Goal: Task Accomplishment & Management: Complete application form

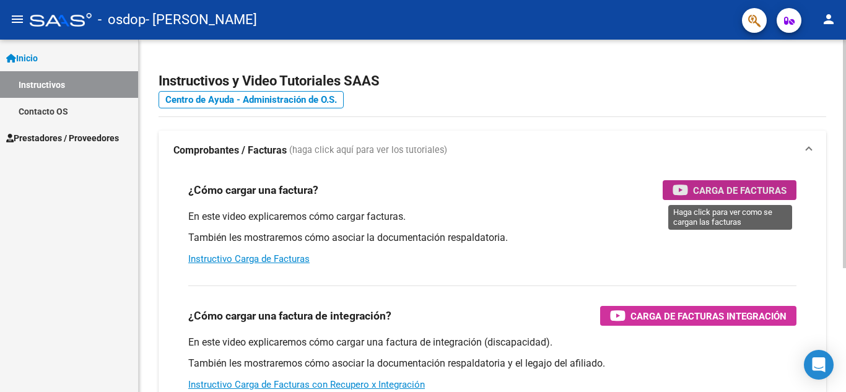
click at [729, 190] on span "Carga de Facturas" at bounding box center [739, 190] width 93 height 15
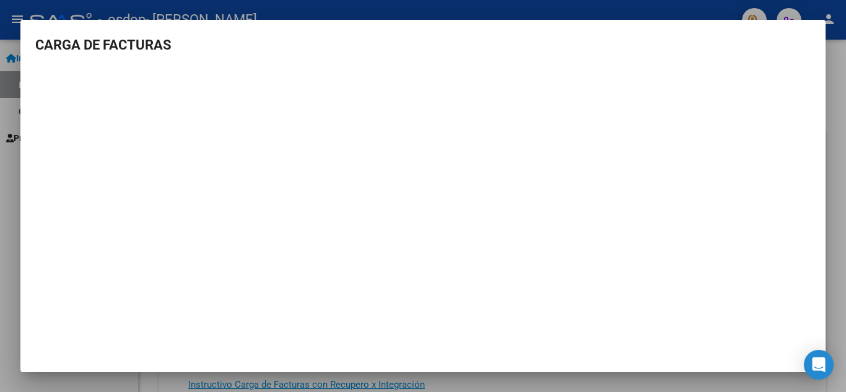
click at [141, 41] on h3 "CARGA DE FACTURAS" at bounding box center [422, 45] width 775 height 20
click at [809, 30] on mat-dialog-container "CARGA DE FACTURAS" at bounding box center [422, 196] width 805 height 353
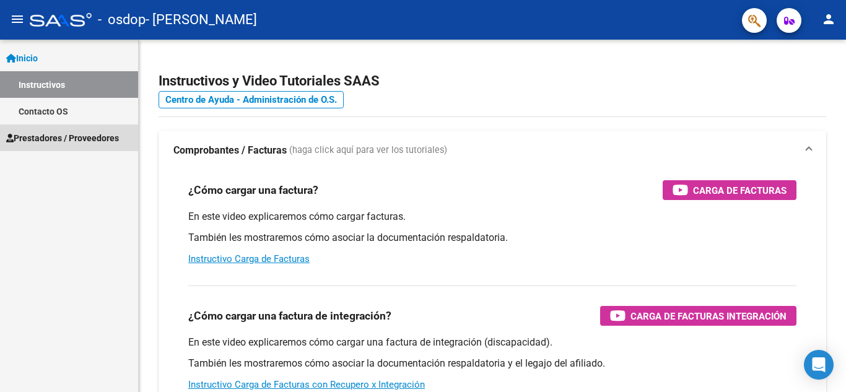
click at [53, 136] on span "Prestadores / Proveedores" at bounding box center [62, 138] width 113 height 14
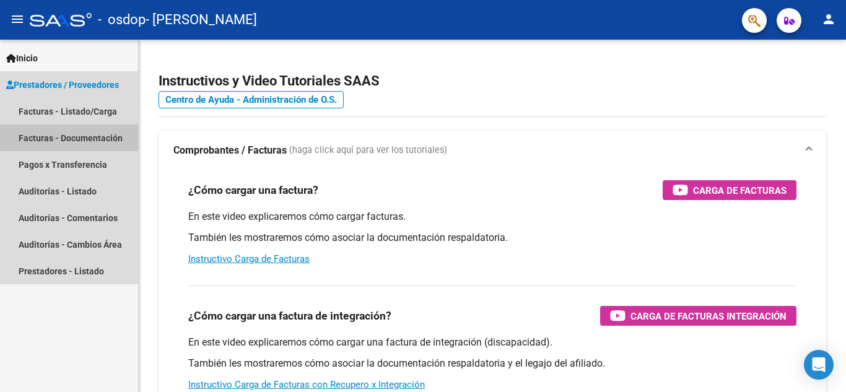
click at [74, 132] on link "Facturas - Documentación" at bounding box center [69, 137] width 138 height 27
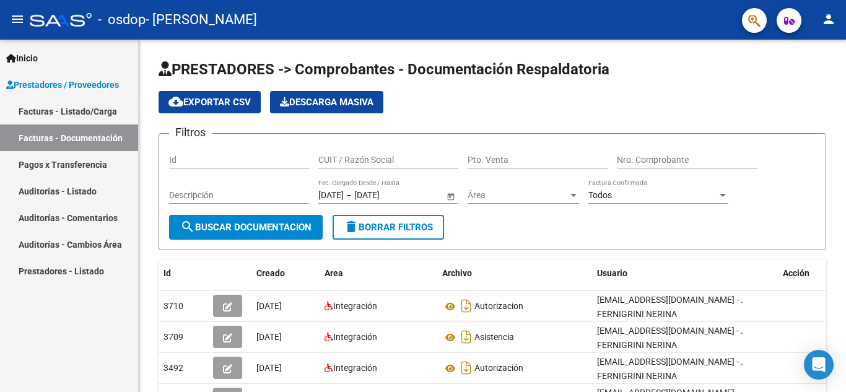
click at [84, 114] on link "Facturas - Listado/Carga" at bounding box center [69, 111] width 138 height 27
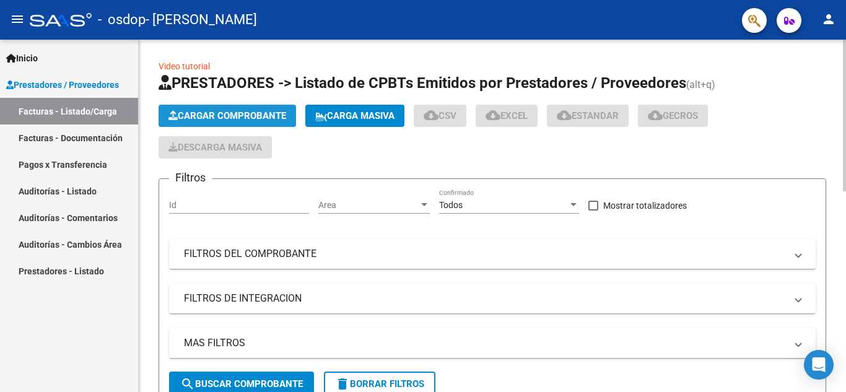
click at [242, 120] on span "Cargar Comprobante" at bounding box center [227, 115] width 118 height 11
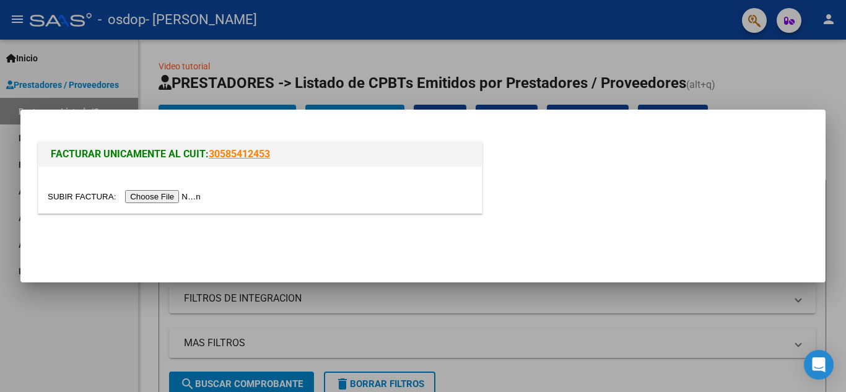
click at [155, 195] on input "file" at bounding box center [126, 196] width 157 height 13
click at [173, 195] on input "file" at bounding box center [126, 196] width 157 height 13
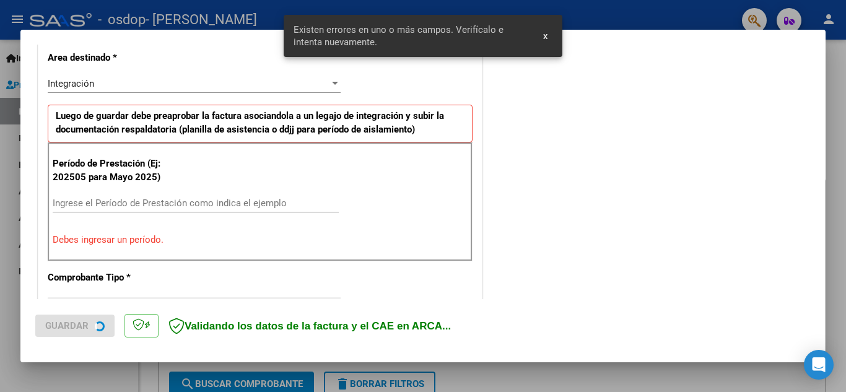
scroll to position [304, 0]
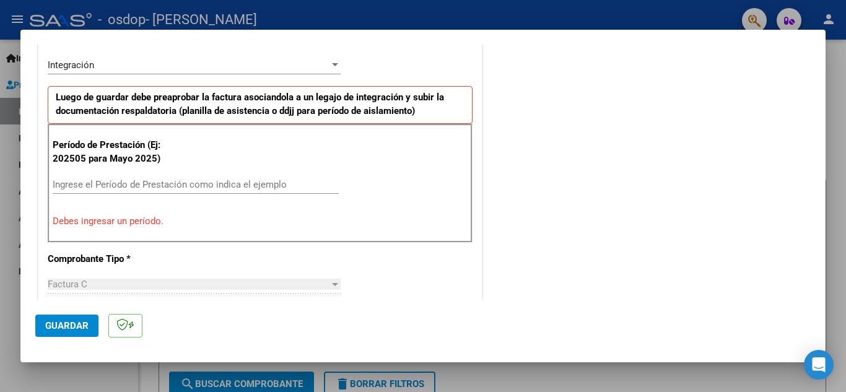
click at [120, 180] on input "Ingrese el Período de Prestación como indica el ejemplo" at bounding box center [196, 184] width 286 height 11
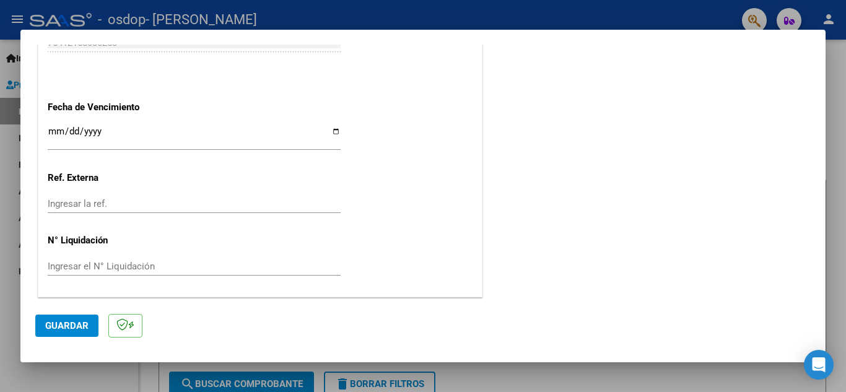
scroll to position [835, 0]
type input "202509"
click at [65, 324] on span "Guardar" at bounding box center [66, 325] width 43 height 11
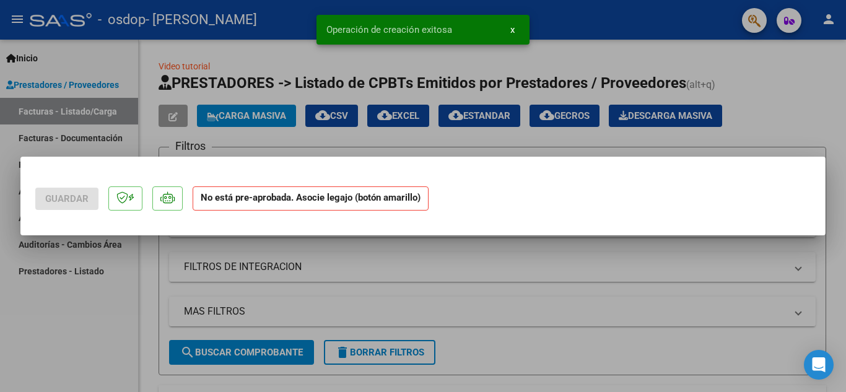
scroll to position [0, 0]
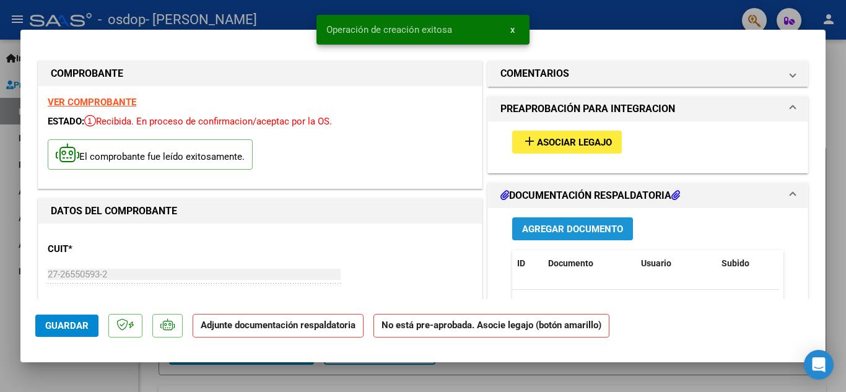
click at [557, 231] on span "Agregar Documento" at bounding box center [572, 229] width 101 height 11
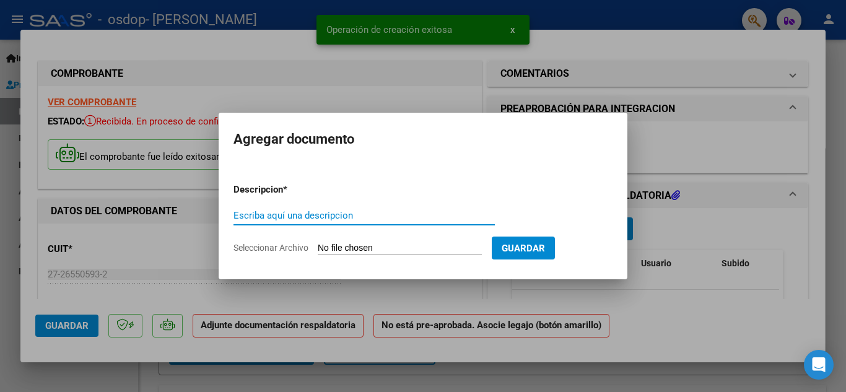
click at [336, 213] on input "Escriba aquí una descripcion" at bounding box center [363, 215] width 261 height 11
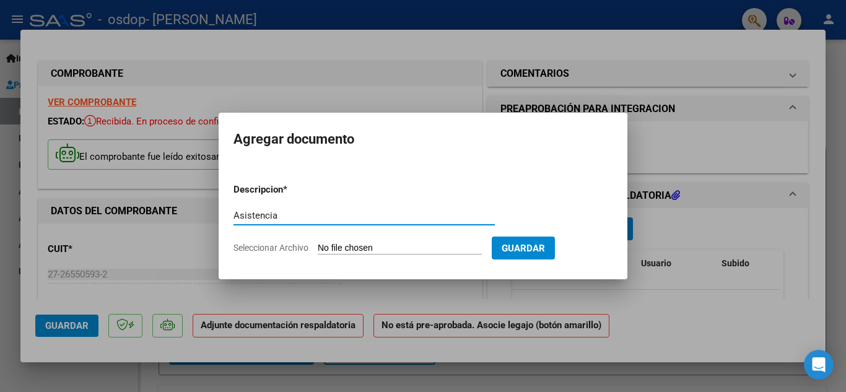
type input "Asistencia"
click at [425, 250] on input "Seleccionar Archivo" at bounding box center [400, 249] width 164 height 12
type input "C:\fakepath\asist sept Martina M.pdf"
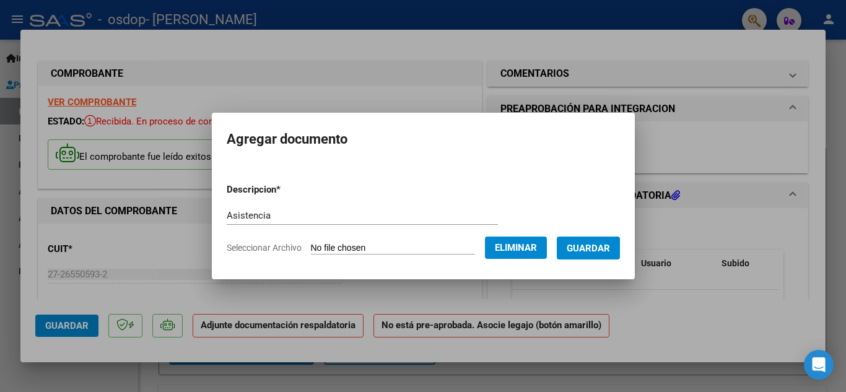
click at [601, 244] on span "Guardar" at bounding box center [588, 248] width 43 height 11
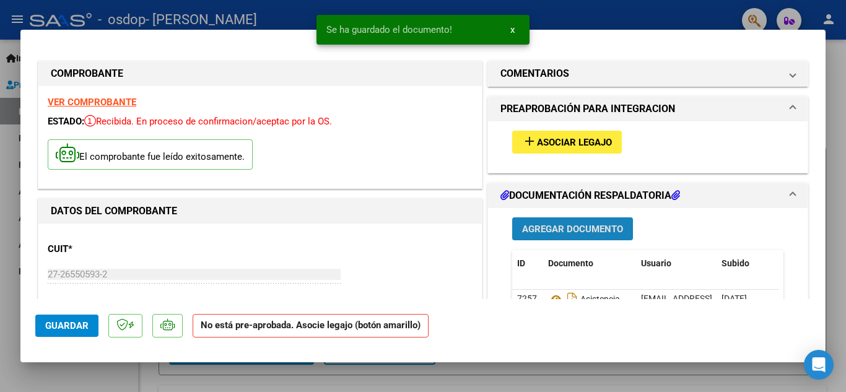
click at [596, 232] on span "Agregar Documento" at bounding box center [572, 229] width 101 height 11
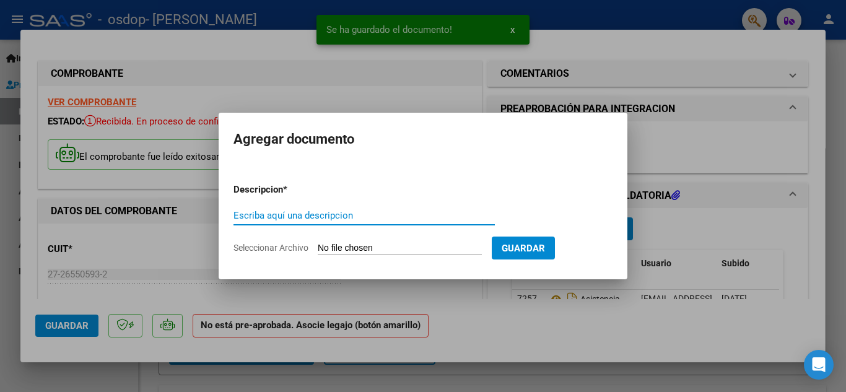
click at [388, 220] on input "Escriba aquí una descripcion" at bounding box center [363, 215] width 261 height 11
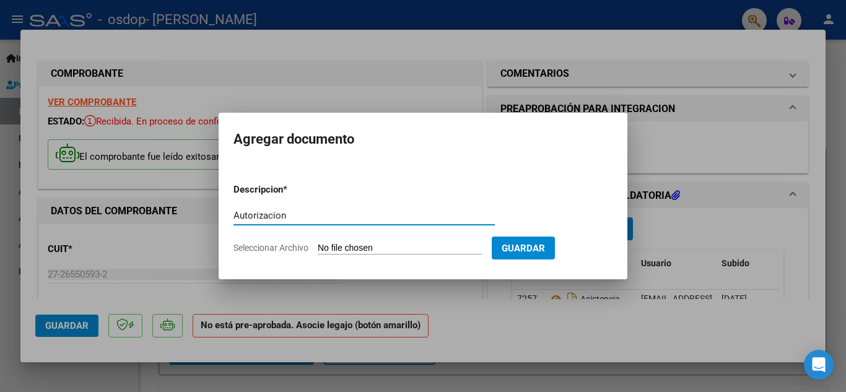
type input "Autorizacion"
click at [422, 249] on input "Seleccionar Archivo" at bounding box center [400, 249] width 164 height 12
type input "C:\fakepath\Autorizaciones.pdf"
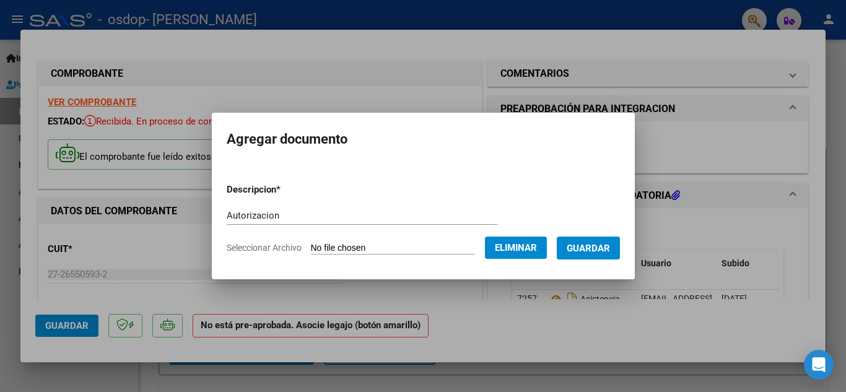
click at [606, 245] on span "Guardar" at bounding box center [588, 248] width 43 height 11
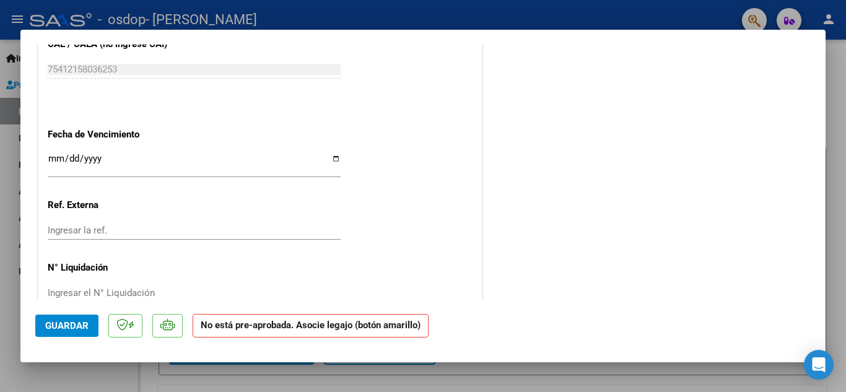
scroll to position [821, 0]
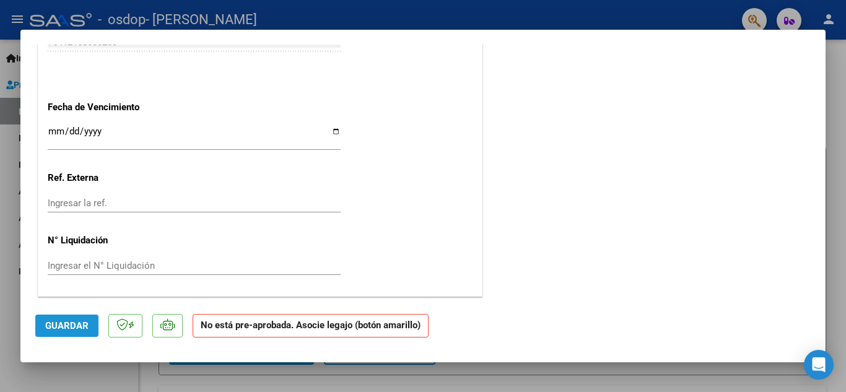
click at [75, 328] on span "Guardar" at bounding box center [66, 325] width 43 height 11
click at [62, 326] on span "Guardar" at bounding box center [66, 325] width 43 height 11
click at [76, 323] on span "Guardar" at bounding box center [66, 325] width 43 height 11
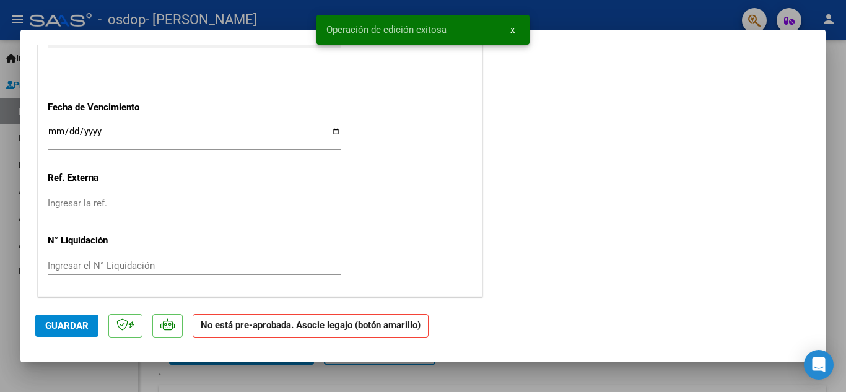
click at [628, 24] on div at bounding box center [423, 196] width 846 height 392
type input "$ 0,00"
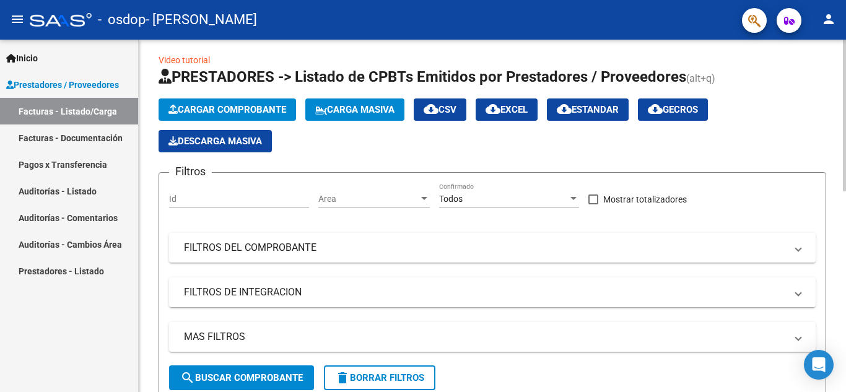
scroll to position [0, 0]
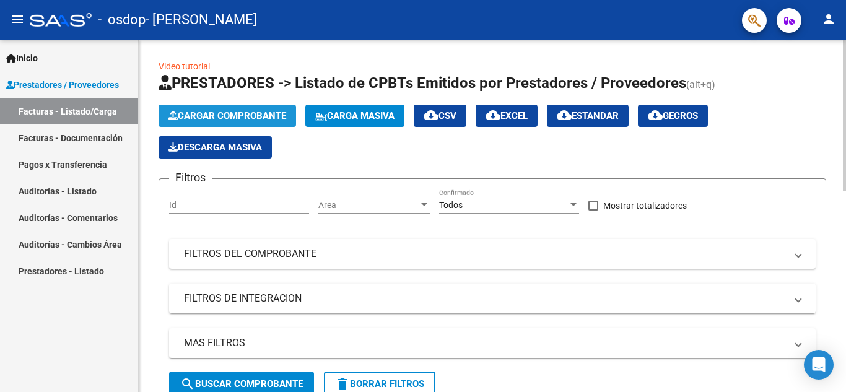
click at [237, 117] on span "Cargar Comprobante" at bounding box center [227, 115] width 118 height 11
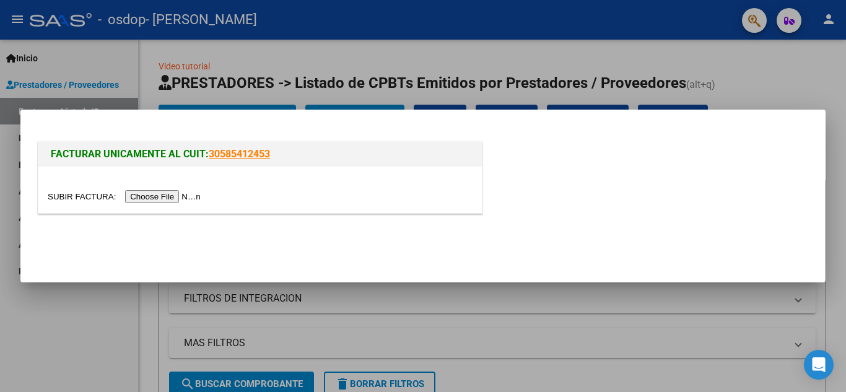
click at [178, 198] on input "file" at bounding box center [126, 196] width 157 height 13
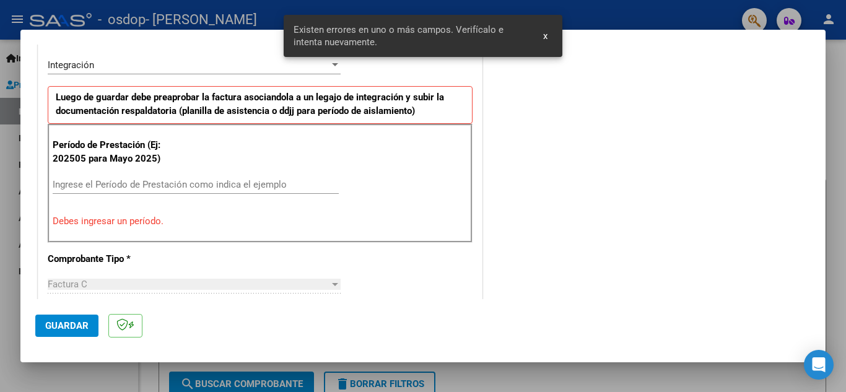
scroll to position [366, 0]
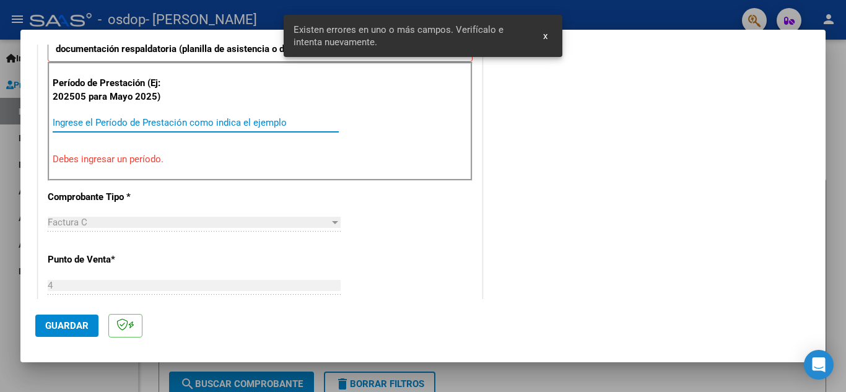
click at [170, 123] on input "Ingrese el Período de Prestación como indica el ejemplo" at bounding box center [196, 122] width 286 height 11
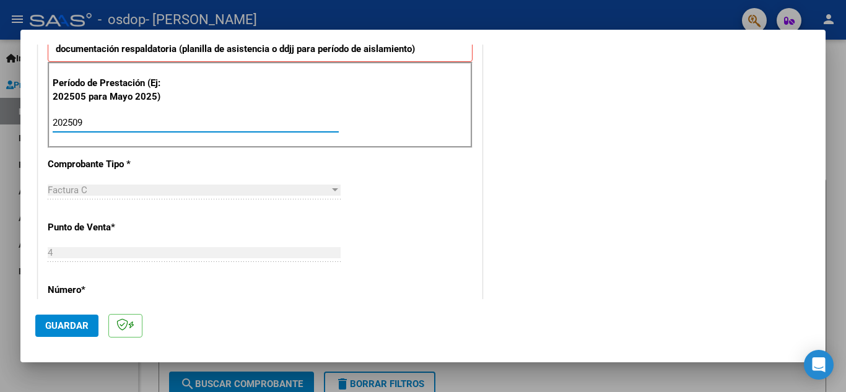
type input "202509"
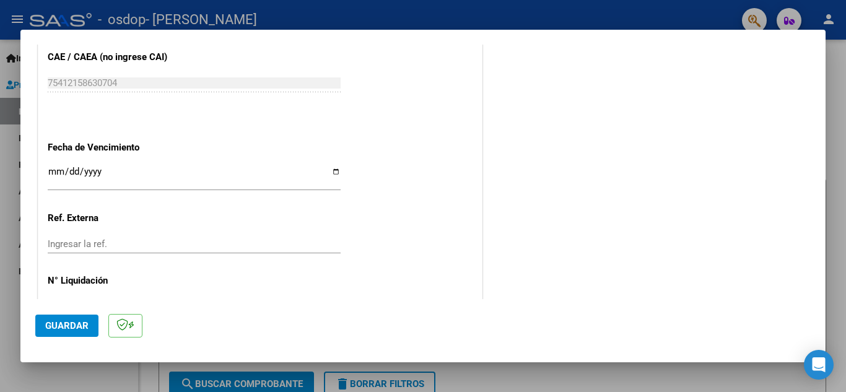
scroll to position [835, 0]
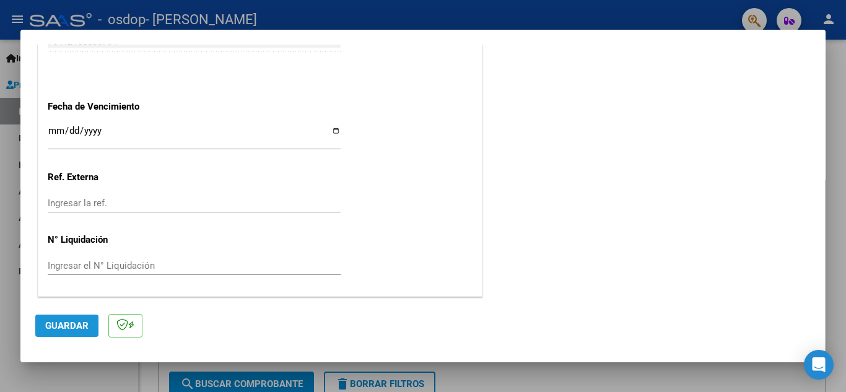
click at [68, 323] on span "Guardar" at bounding box center [66, 325] width 43 height 11
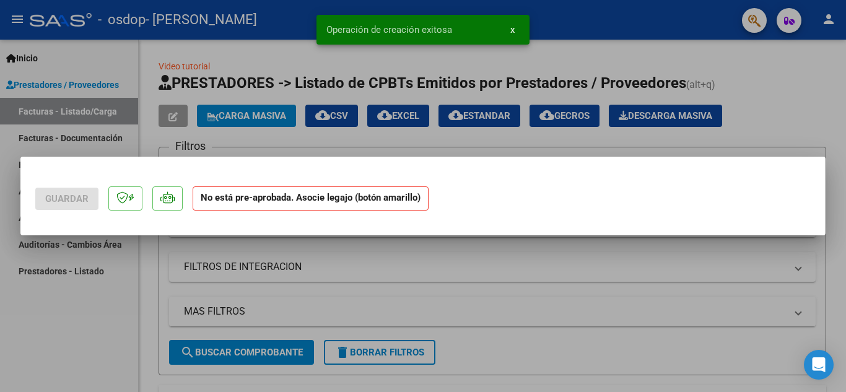
scroll to position [0, 0]
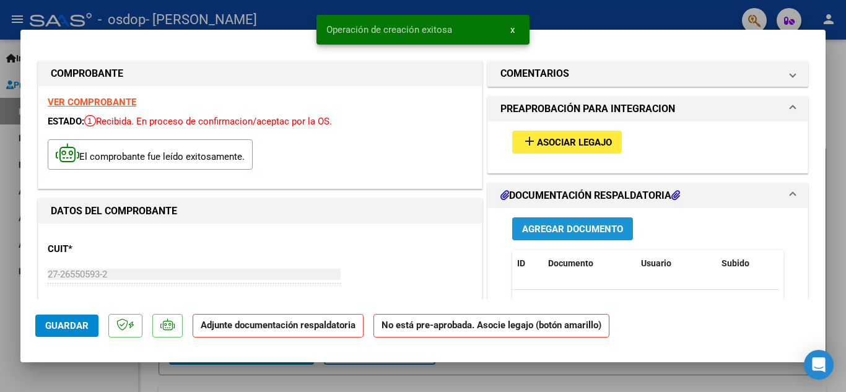
click at [568, 227] on span "Agregar Documento" at bounding box center [572, 229] width 101 height 11
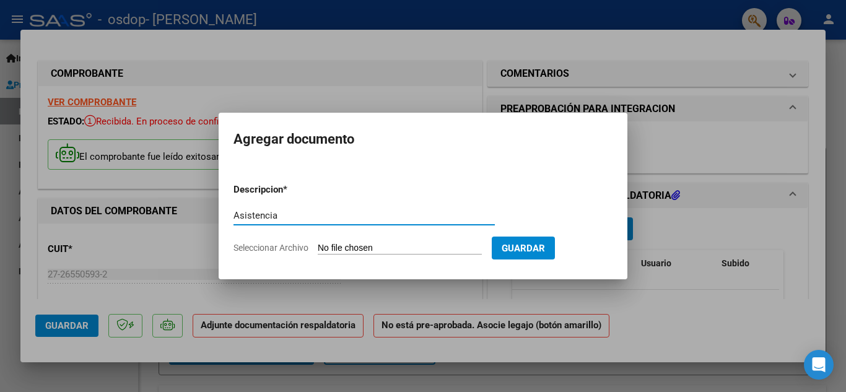
type input "Asistencia"
click at [534, 252] on span "Guardar" at bounding box center [523, 248] width 43 height 11
click at [539, 246] on span "Guardar" at bounding box center [523, 248] width 43 height 11
click at [382, 246] on input "Seleccionar Archivo" at bounding box center [400, 249] width 164 height 12
type input "C:\fakepath\Asist sept Sol psico.pdf"
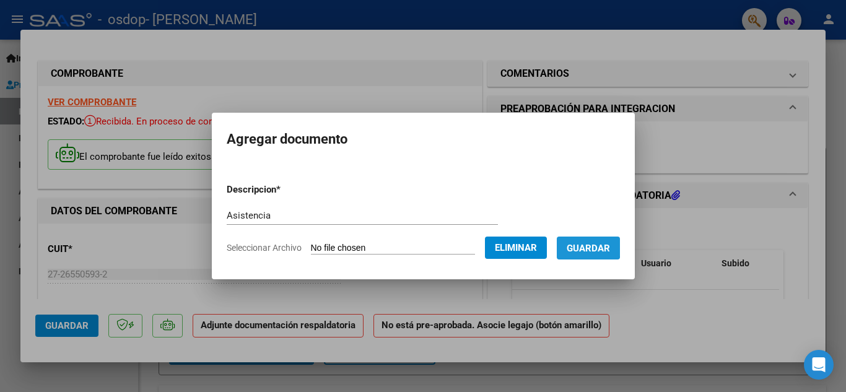
click at [593, 246] on span "Guardar" at bounding box center [588, 248] width 43 height 11
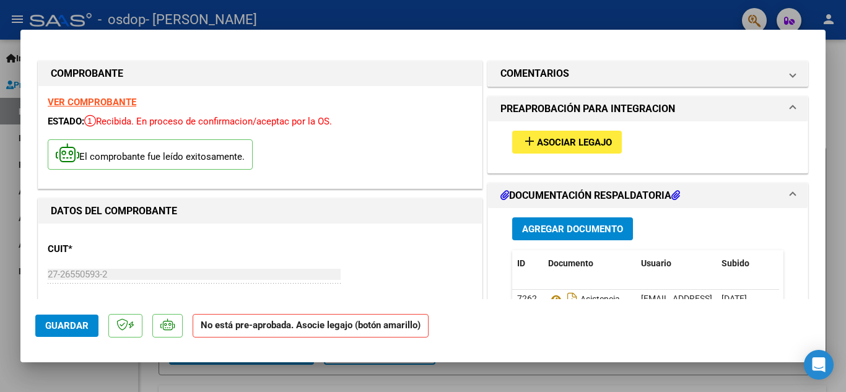
click at [488, 167] on div "add Asociar Legajo" at bounding box center [647, 146] width 319 height 51
click at [557, 238] on button "Agregar Documento" at bounding box center [572, 228] width 121 height 23
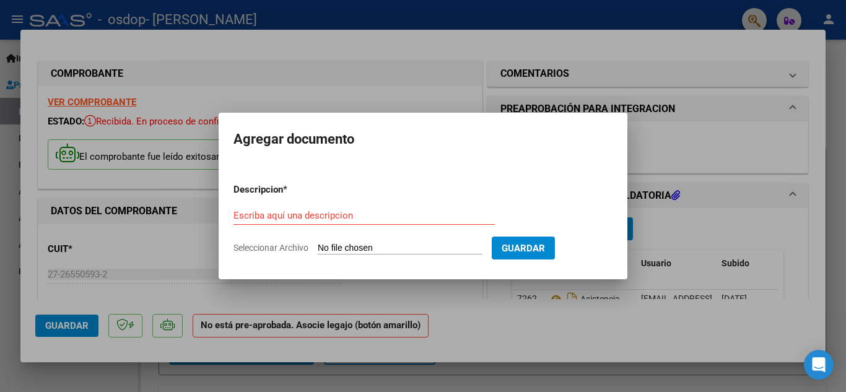
click at [382, 244] on input "Seleccionar Archivo" at bounding box center [400, 249] width 164 height 12
click at [341, 215] on input "Escriba aquí una descripcion" at bounding box center [363, 215] width 261 height 11
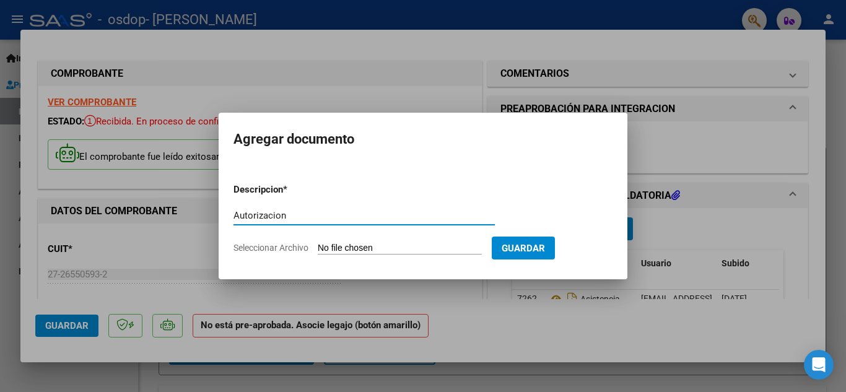
type input "Autorizacion"
click at [370, 246] on input "Seleccionar Archivo" at bounding box center [400, 249] width 164 height 12
type input "C:\fakepath\Autorizaciones.pdf"
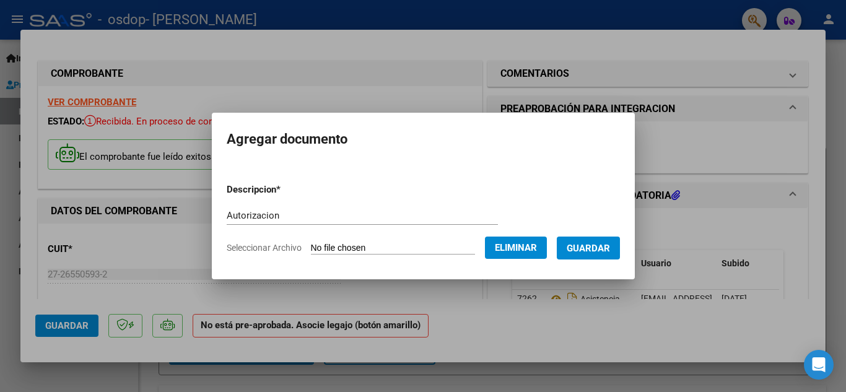
click at [604, 246] on span "Guardar" at bounding box center [588, 248] width 43 height 11
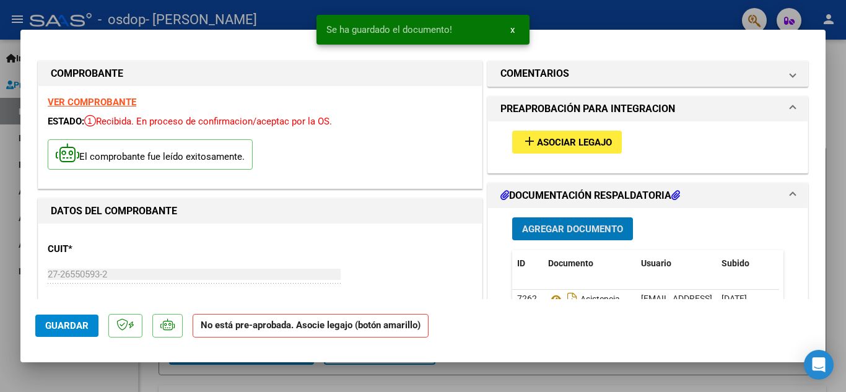
scroll to position [62, 0]
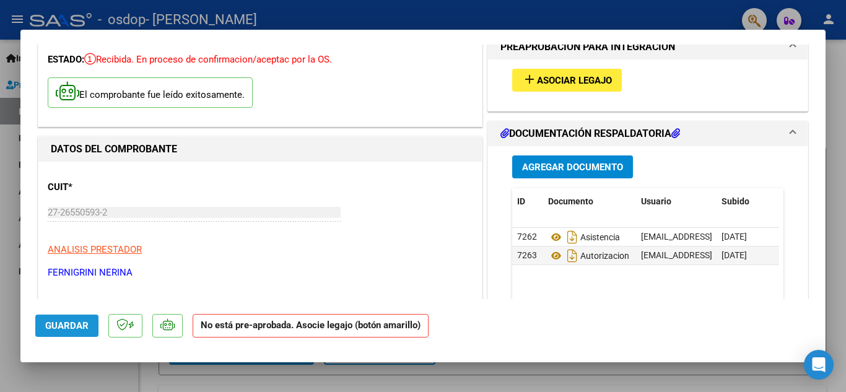
click at [63, 326] on span "Guardar" at bounding box center [66, 325] width 43 height 11
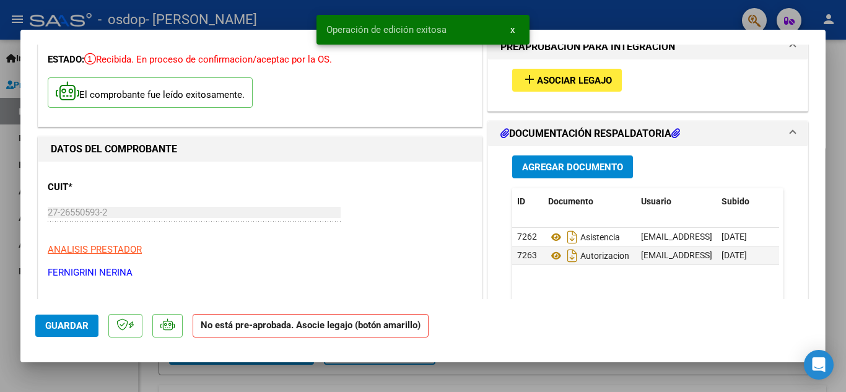
click at [544, 11] on div "Operación de edición exitosa x" at bounding box center [423, 29] width 243 height 59
click at [511, 31] on span "x" at bounding box center [512, 29] width 4 height 11
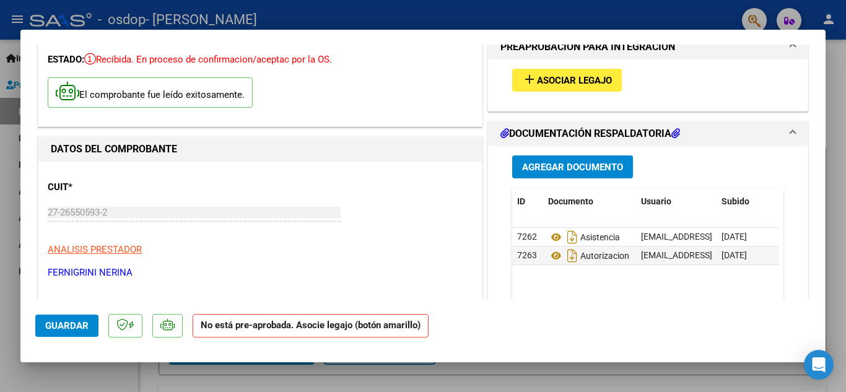
click at [396, 17] on div at bounding box center [423, 196] width 846 height 392
type input "$ 0,00"
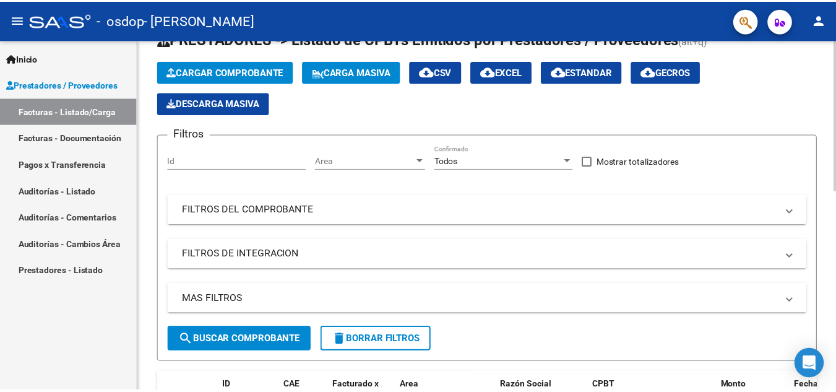
scroll to position [0, 0]
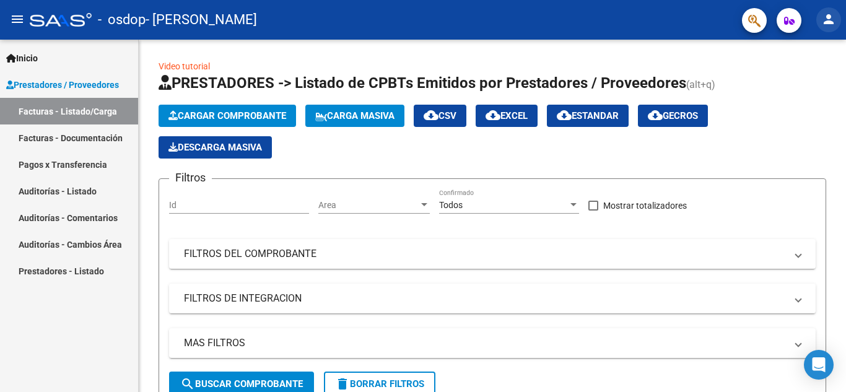
click at [822, 16] on mat-icon "person" at bounding box center [828, 19] width 15 height 15
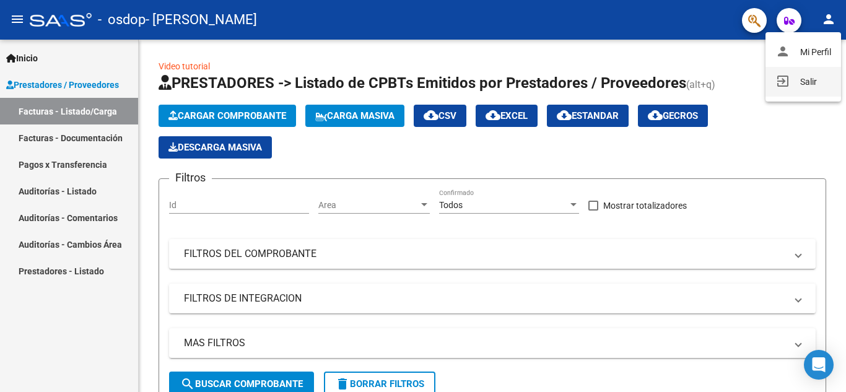
click at [807, 84] on button "exit_to_app Salir" at bounding box center [803, 82] width 76 height 30
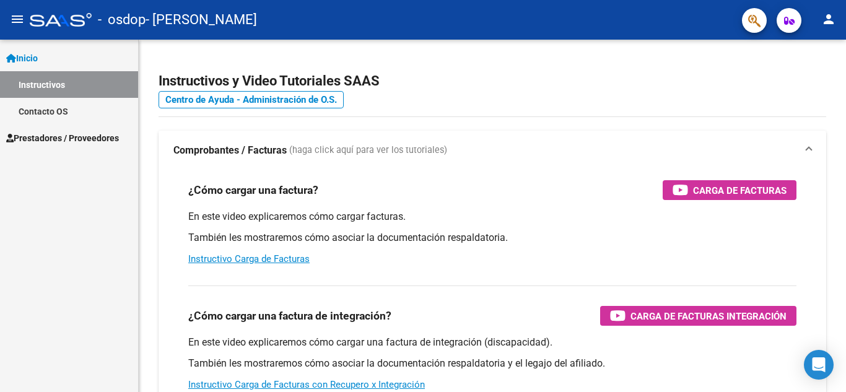
click at [67, 138] on span "Prestadores / Proveedores" at bounding box center [62, 138] width 113 height 14
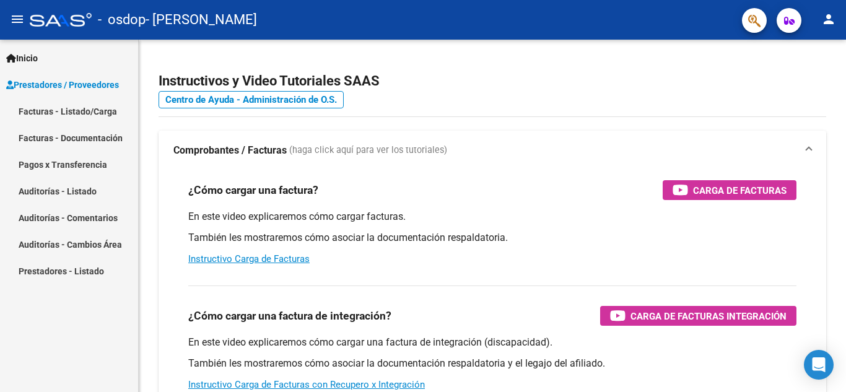
click at [80, 109] on link "Facturas - Listado/Carga" at bounding box center [69, 111] width 138 height 27
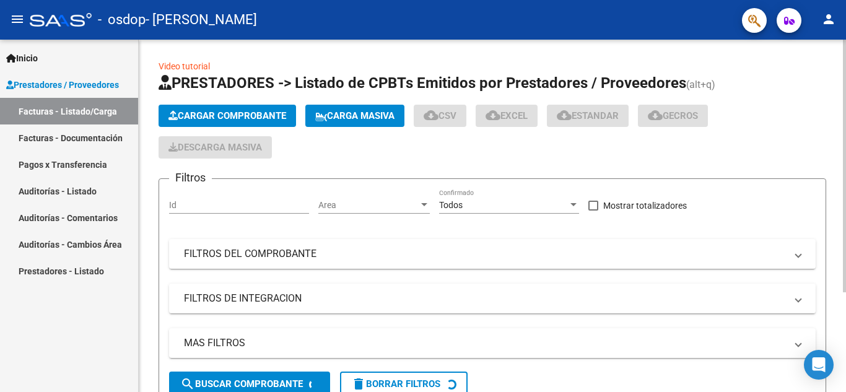
click at [234, 115] on span "Cargar Comprobante" at bounding box center [227, 115] width 118 height 11
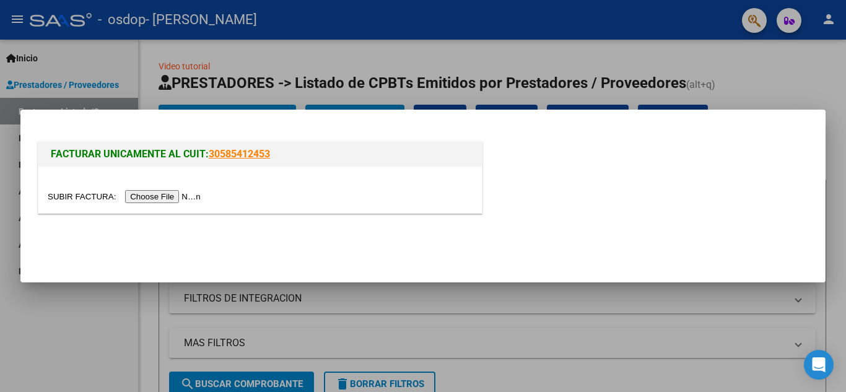
click at [168, 193] on input "file" at bounding box center [126, 196] width 157 height 13
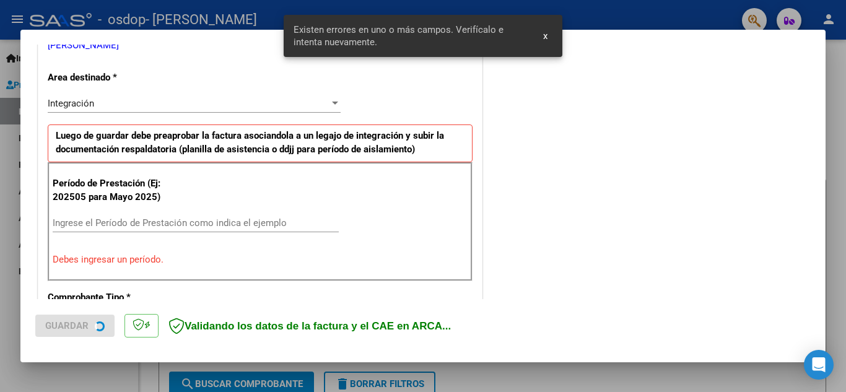
scroll to position [280, 0]
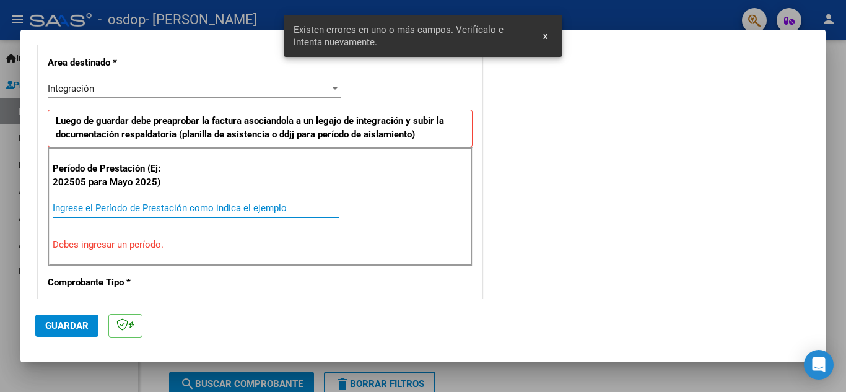
click at [147, 207] on input "Ingrese el Período de Prestación como indica el ejemplo" at bounding box center [196, 207] width 286 height 11
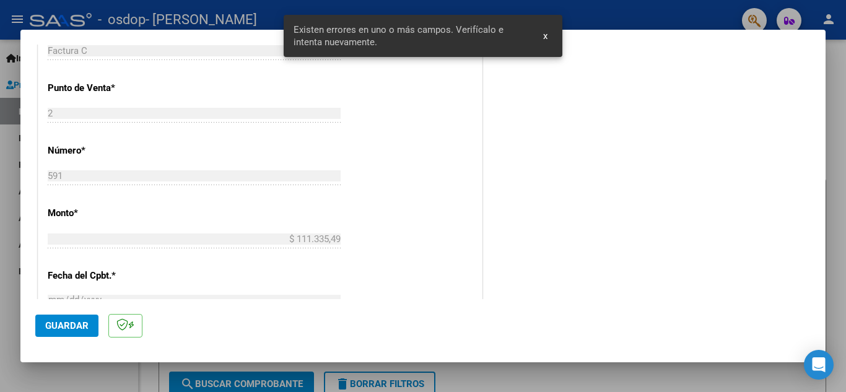
scroll to position [528, 0]
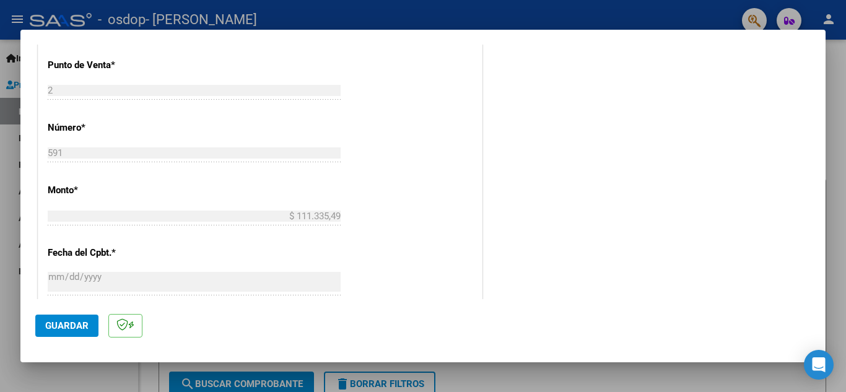
type input "202509"
click at [70, 325] on span "Guardar" at bounding box center [66, 325] width 43 height 11
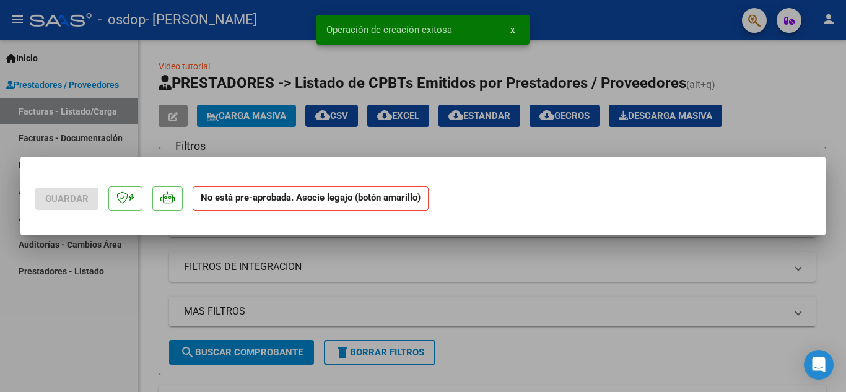
scroll to position [0, 0]
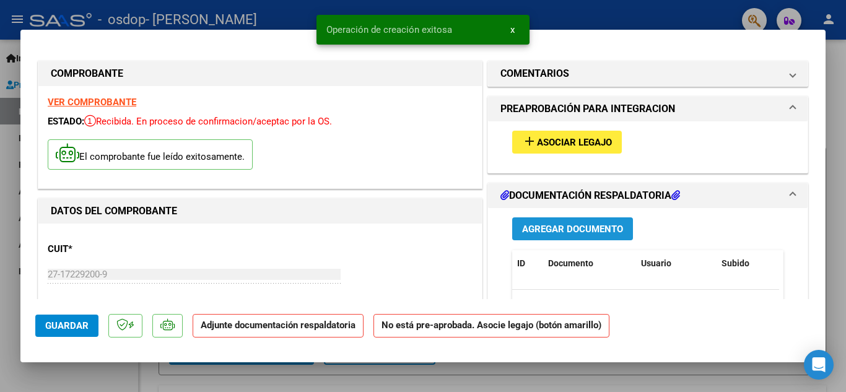
click at [551, 230] on span "Agregar Documento" at bounding box center [572, 229] width 101 height 11
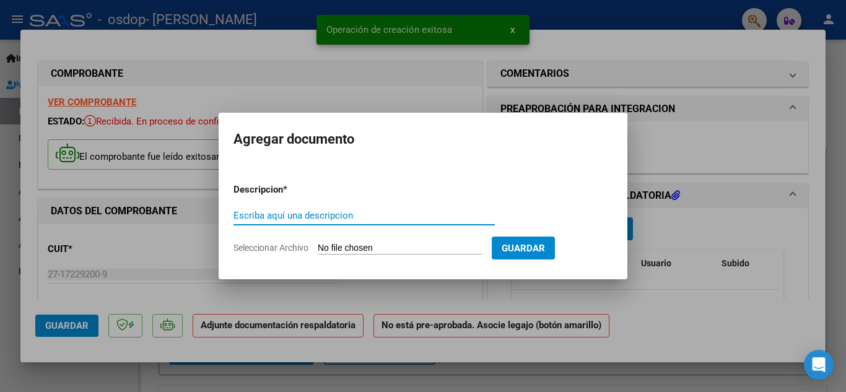
click at [355, 219] on input "Escriba aquí una descripcion" at bounding box center [363, 215] width 261 height 11
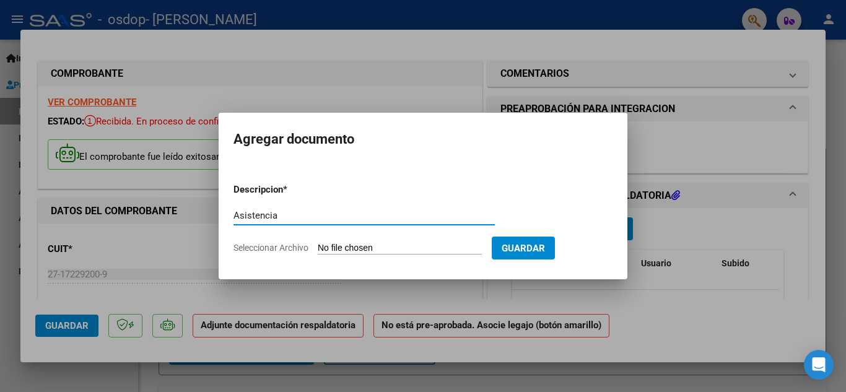
type input "Asistencia"
click at [367, 249] on input "Seleccionar Archivo" at bounding box center [400, 249] width 164 height 12
type input "C:\fakepath\Asist sept Catalina fono.pdf"
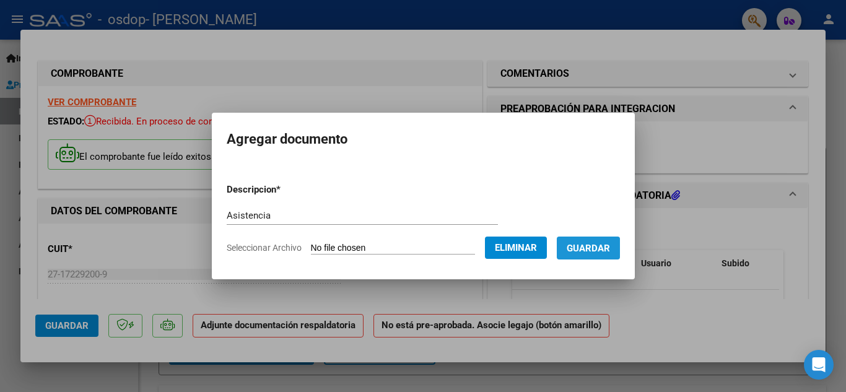
click at [596, 251] on span "Guardar" at bounding box center [588, 248] width 43 height 11
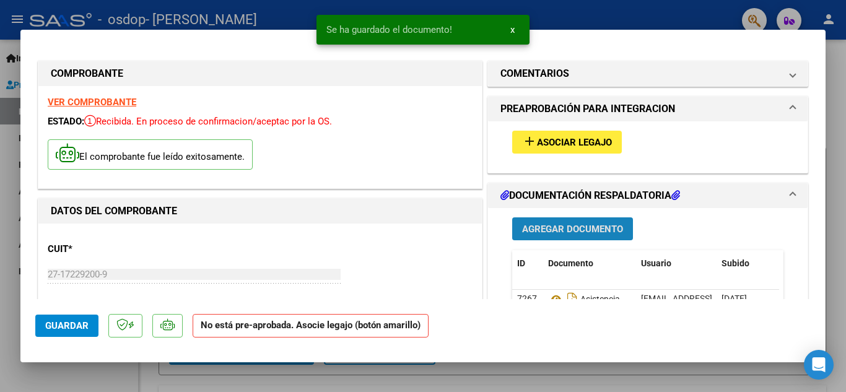
click at [583, 225] on span "Agregar Documento" at bounding box center [572, 229] width 101 height 11
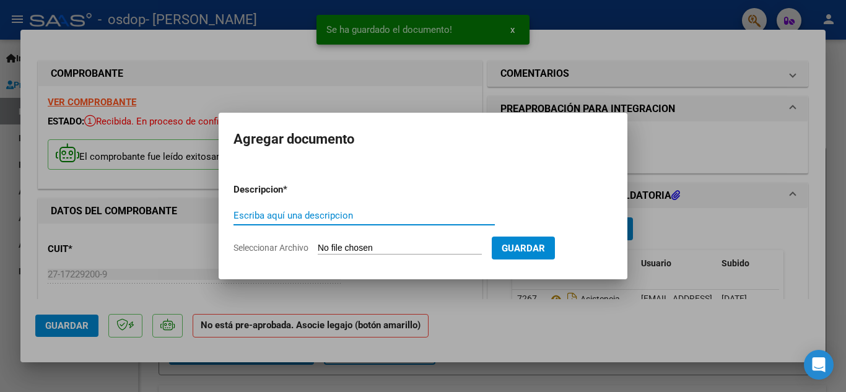
click at [343, 215] on input "Escriba aquí una descripcion" at bounding box center [363, 215] width 261 height 11
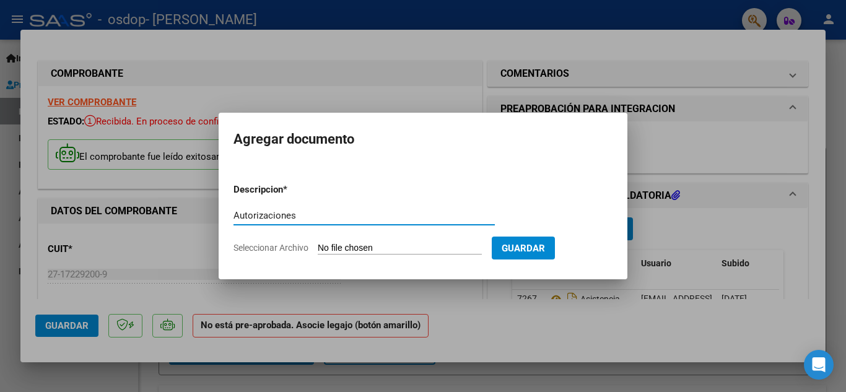
type input "Autorizaciones"
click at [372, 250] on input "Seleccionar Archivo" at bounding box center [400, 249] width 164 height 12
type input "C:\fakepath\Autorizacion.pdf"
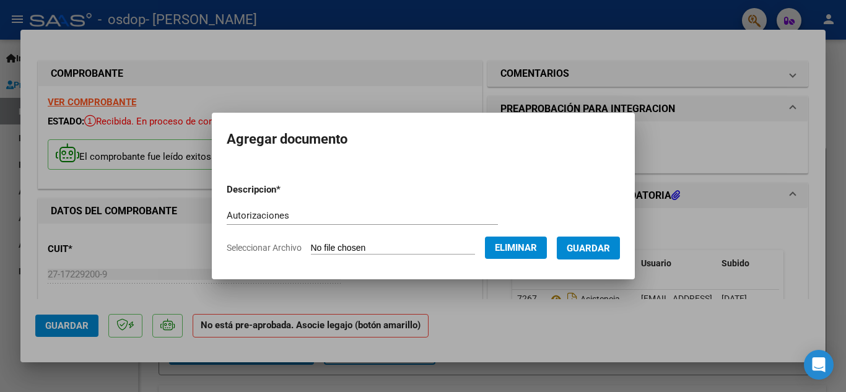
click at [290, 207] on div "Autorizaciones Escriba aquí una descripcion" at bounding box center [362, 215] width 271 height 19
click at [289, 214] on input "Autorizaciones" at bounding box center [362, 215] width 271 height 11
type input "Autorizacion"
click at [620, 250] on button "Guardar" at bounding box center [588, 248] width 63 height 23
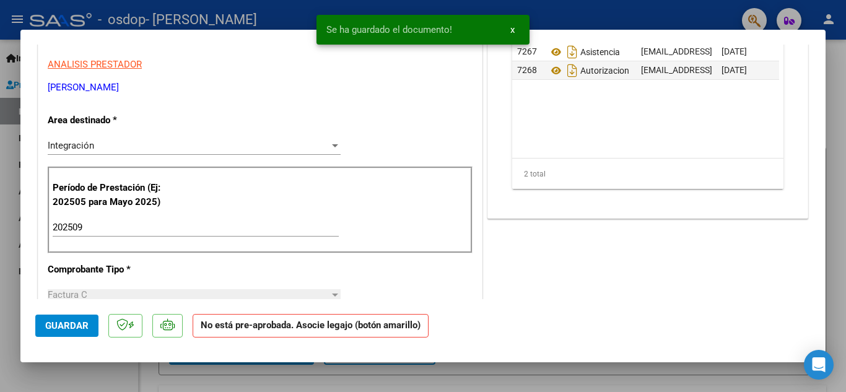
scroll to position [248, 0]
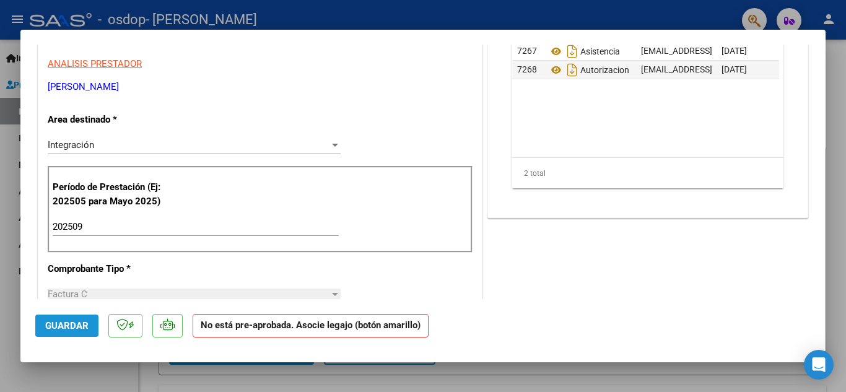
drag, startPoint x: 64, startPoint y: 325, endPoint x: 209, endPoint y: 313, distance: 144.7
click at [65, 325] on span "Guardar" at bounding box center [66, 325] width 43 height 11
click at [66, 328] on span "Guardar" at bounding box center [66, 325] width 43 height 11
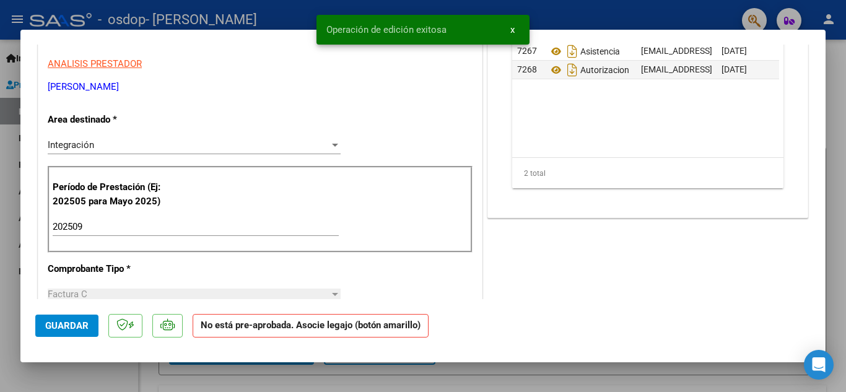
click at [512, 30] on span "x" at bounding box center [512, 29] width 4 height 11
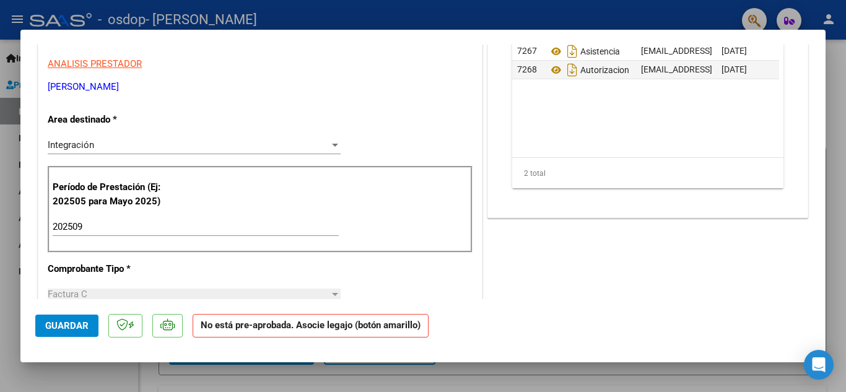
click at [523, 11] on div at bounding box center [423, 196] width 846 height 392
type input "$ 0,00"
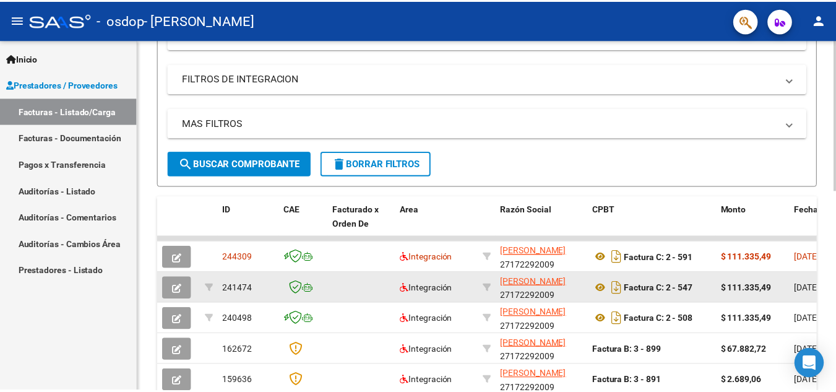
scroll to position [0, 0]
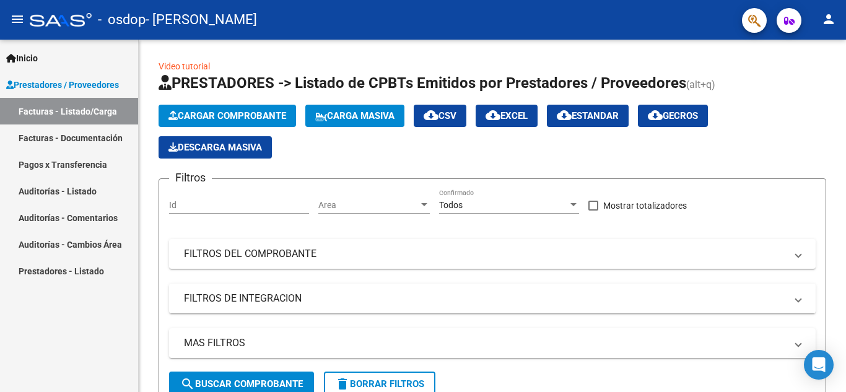
click at [826, 19] on mat-icon "person" at bounding box center [828, 19] width 15 height 15
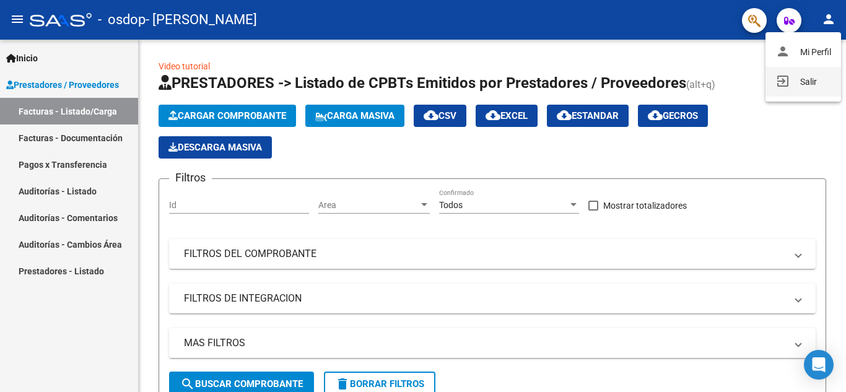
click at [789, 83] on button "exit_to_app Salir" at bounding box center [803, 82] width 76 height 30
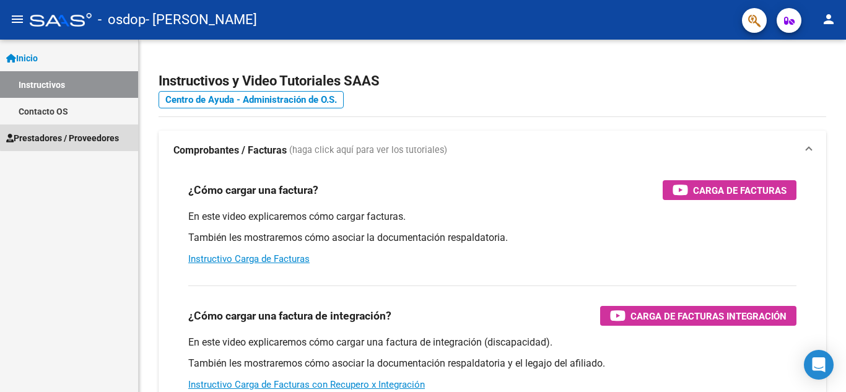
click at [103, 134] on span "Prestadores / Proveedores" at bounding box center [62, 138] width 113 height 14
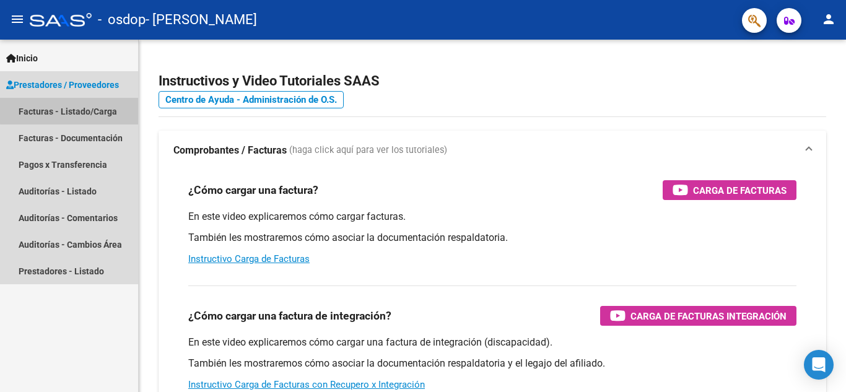
click at [75, 107] on link "Facturas - Listado/Carga" at bounding box center [69, 111] width 138 height 27
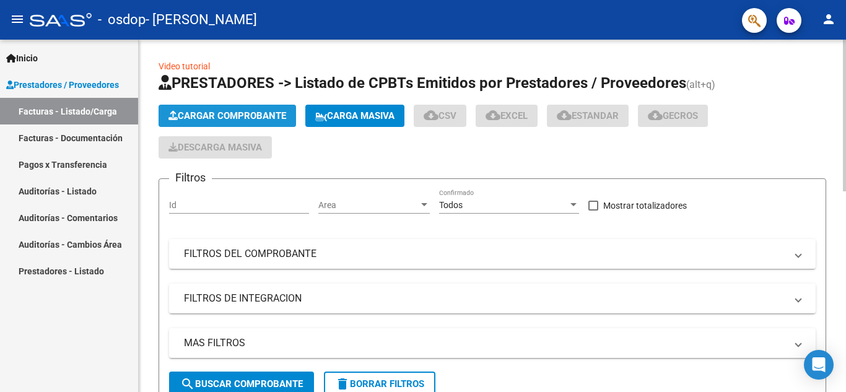
click at [245, 113] on span "Cargar Comprobante" at bounding box center [227, 115] width 118 height 11
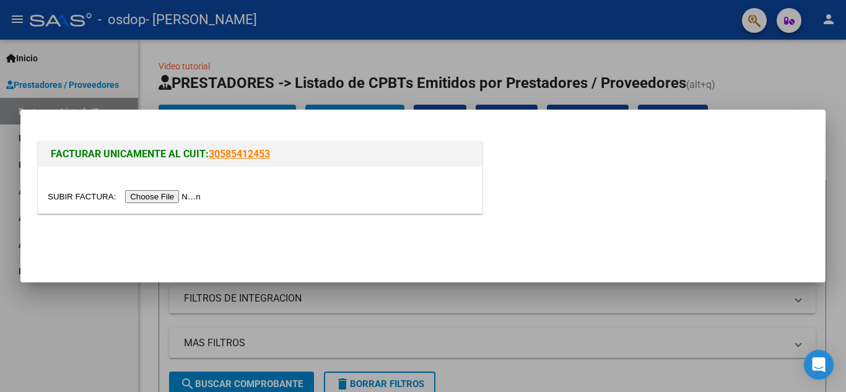
click at [157, 199] on input "file" at bounding box center [126, 196] width 157 height 13
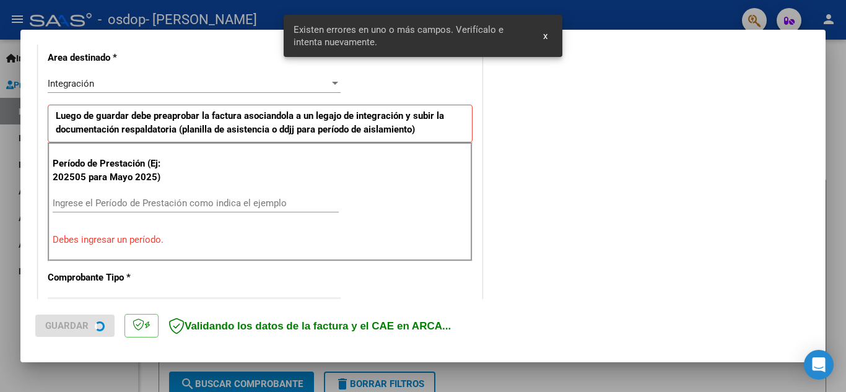
scroll to position [304, 0]
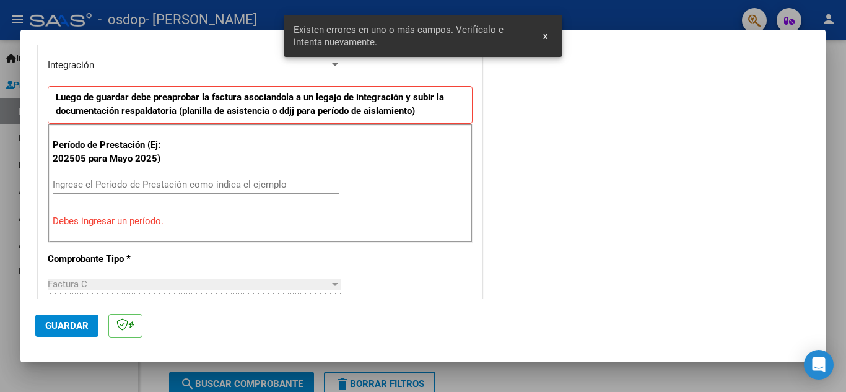
click at [85, 185] on input "Ingrese el Período de Prestación como indica el ejemplo" at bounding box center [196, 184] width 286 height 11
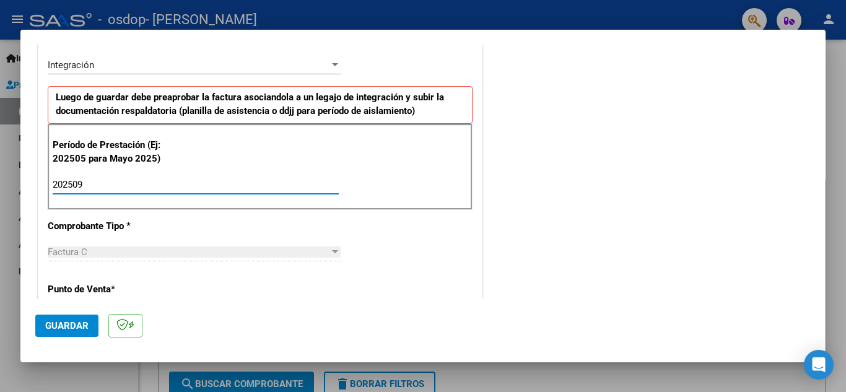
type input "202509"
click at [73, 330] on span "Guardar" at bounding box center [66, 325] width 43 height 11
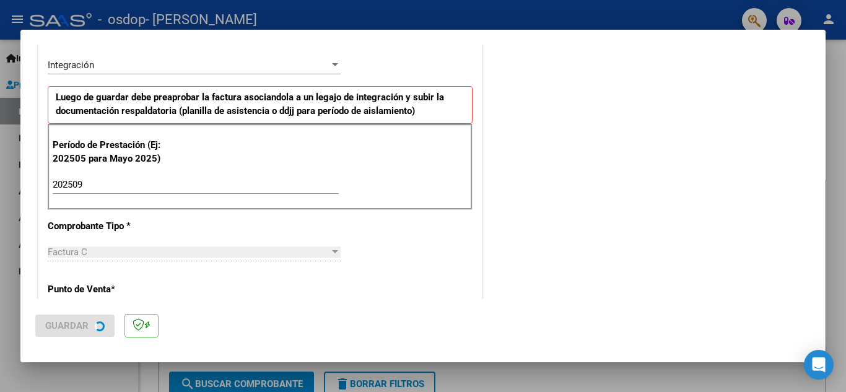
scroll to position [0, 0]
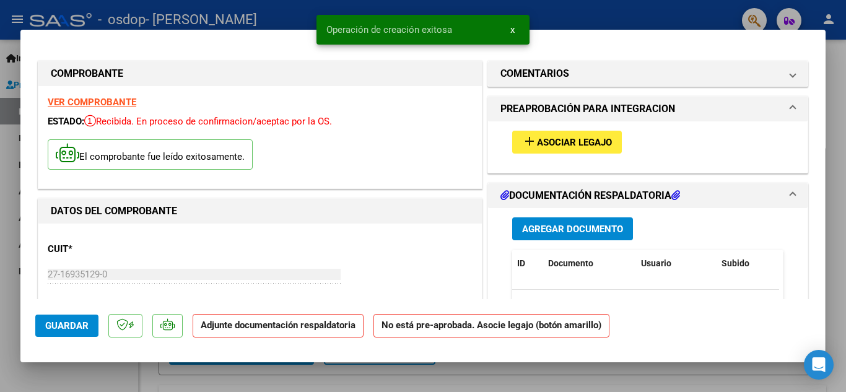
click at [567, 226] on span "Agregar Documento" at bounding box center [572, 229] width 101 height 11
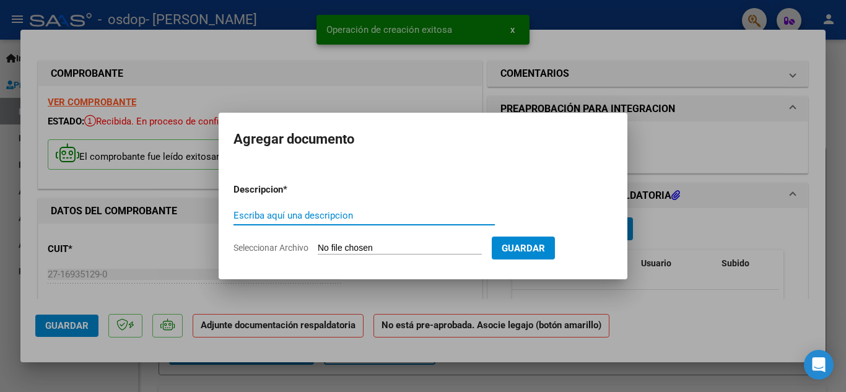
click at [363, 217] on input "Escriba aquí una descripcion" at bounding box center [363, 215] width 261 height 11
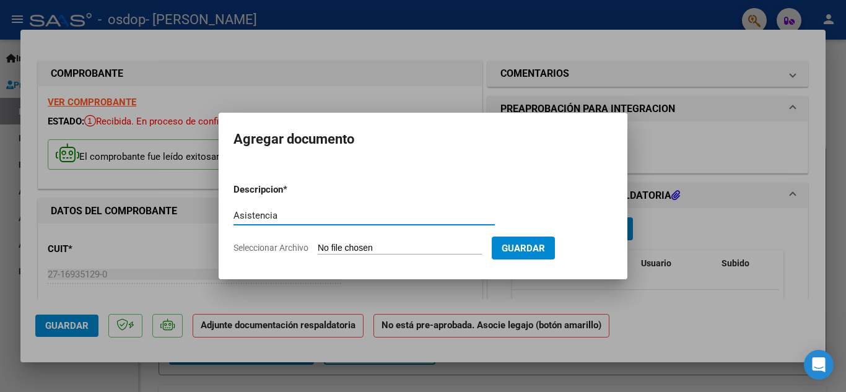
type input "Asistencia"
click at [414, 249] on input "Seleccionar Archivo" at bounding box center [400, 249] width 164 height 12
type input "C:\fakepath\Asist sept Adrielen fono.pdf"
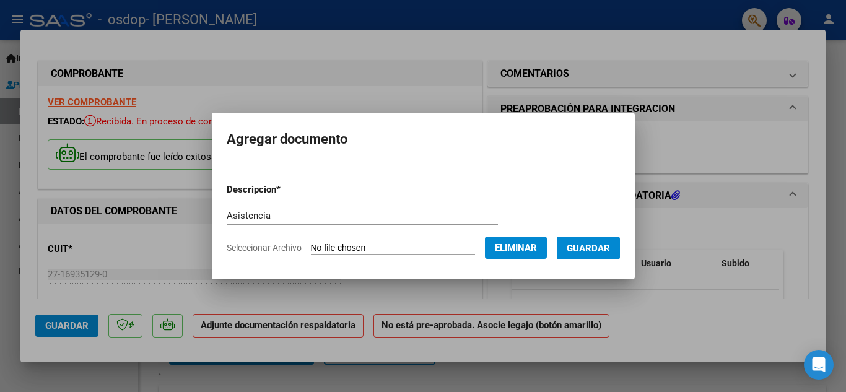
click at [610, 251] on span "Guardar" at bounding box center [588, 248] width 43 height 11
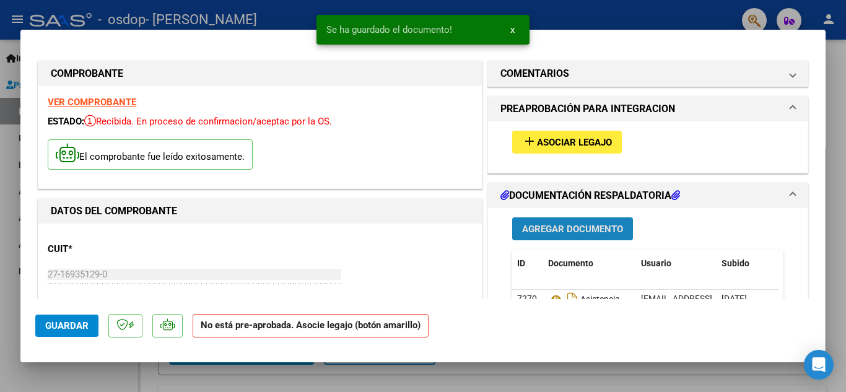
click at [573, 232] on span "Agregar Documento" at bounding box center [572, 229] width 101 height 11
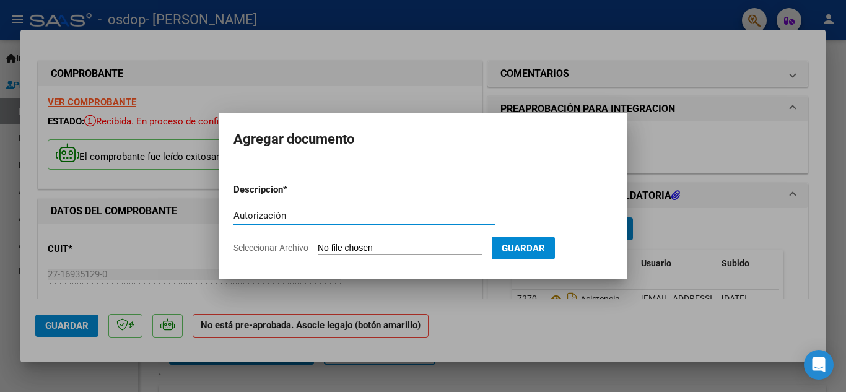
type input "Autorización"
click at [406, 251] on input "Seleccionar Archivo" at bounding box center [400, 249] width 164 height 12
type input "C:\fakepath\AUTORIZACION.pdf"
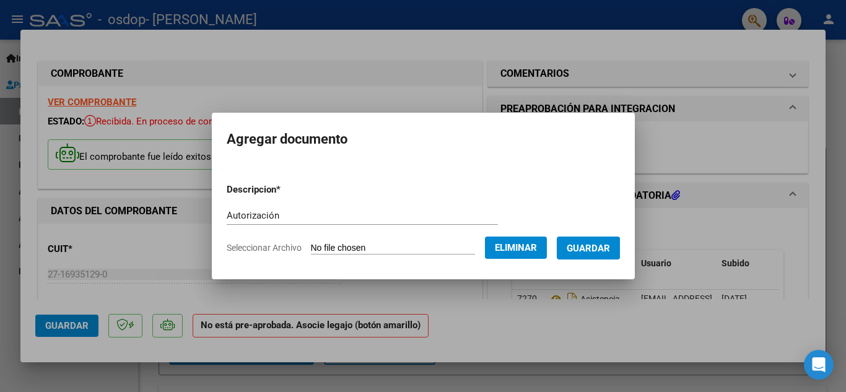
click at [607, 248] on span "Guardar" at bounding box center [588, 248] width 43 height 11
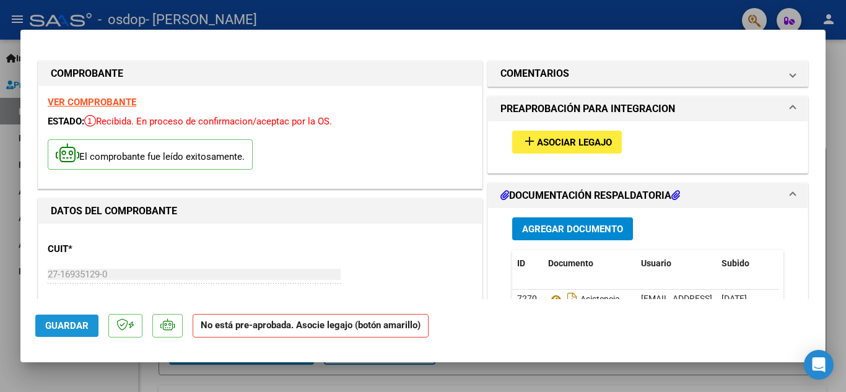
click at [72, 330] on span "Guardar" at bounding box center [66, 325] width 43 height 11
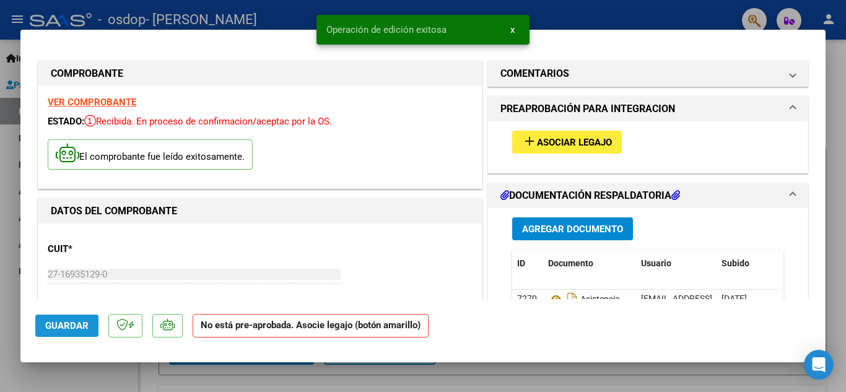
click at [76, 328] on span "Guardar" at bounding box center [66, 325] width 43 height 11
click at [64, 323] on span "Guardar" at bounding box center [66, 325] width 43 height 11
click at [513, 31] on span "x" at bounding box center [512, 29] width 4 height 11
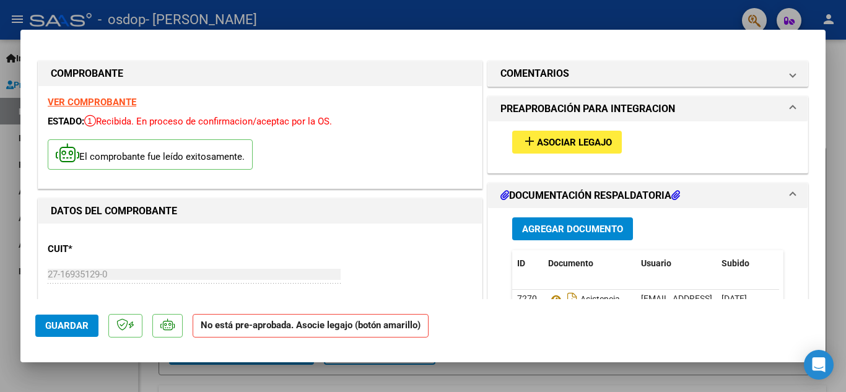
click at [673, 17] on div at bounding box center [423, 196] width 846 height 392
type input "$ 0,00"
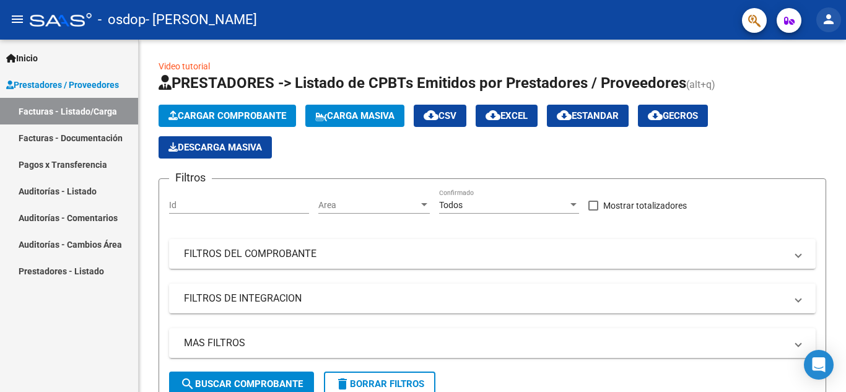
click at [830, 23] on mat-icon "person" at bounding box center [828, 19] width 15 height 15
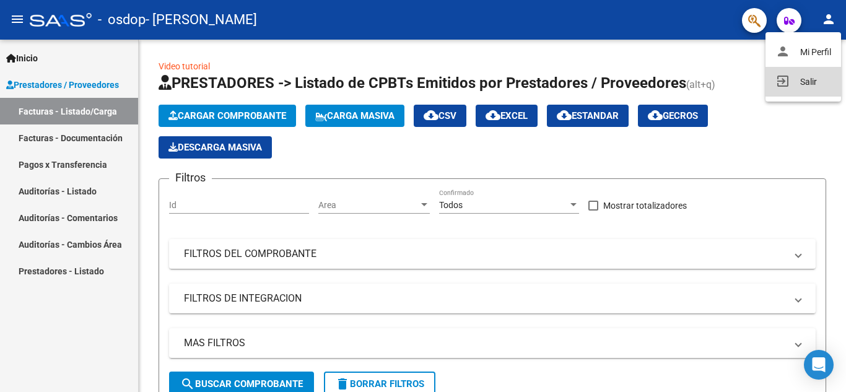
click at [797, 84] on button "exit_to_app Salir" at bounding box center [803, 82] width 76 height 30
